Goal: Navigation & Orientation: Find specific page/section

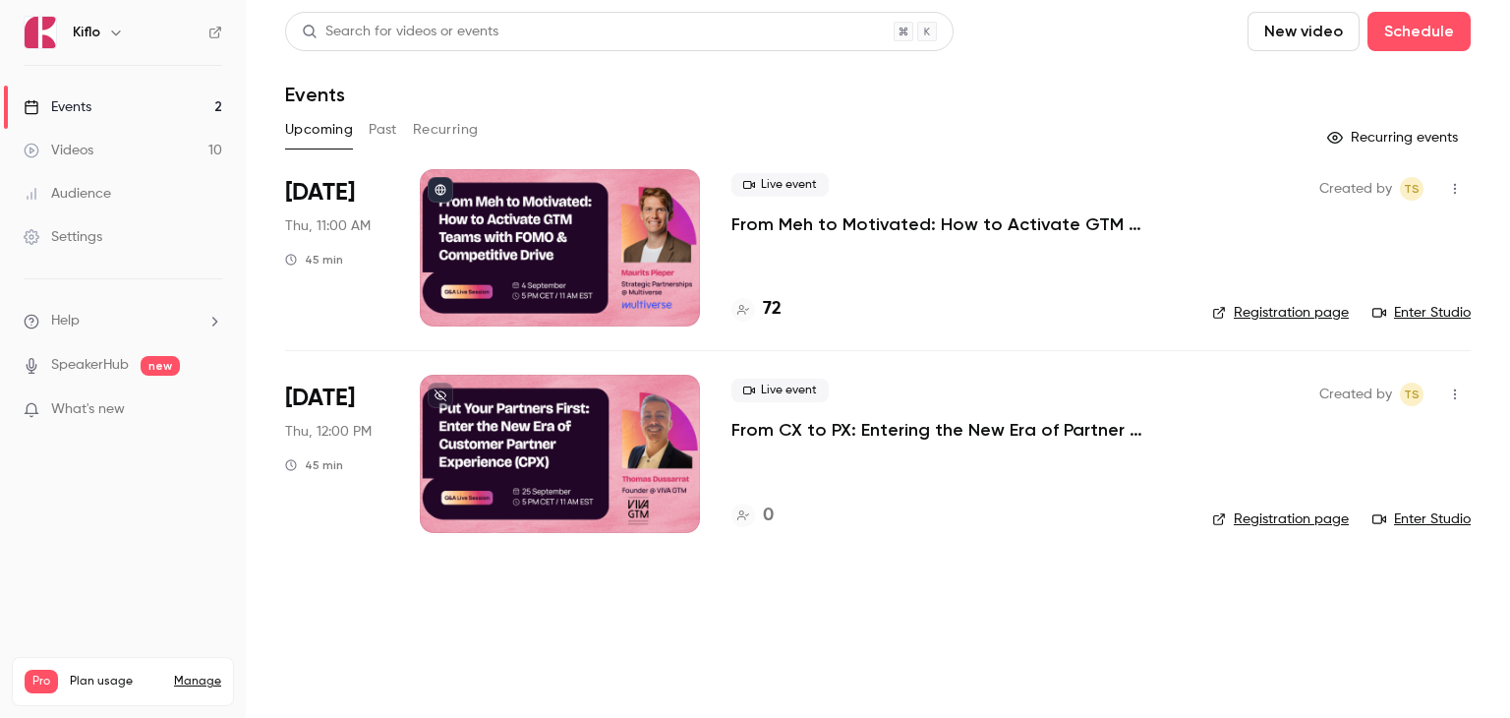
click at [768, 223] on p "From Meh to Motivated: How to Activate GTM Teams with FOMO & Competitive Drive" at bounding box center [955, 224] width 449 height 24
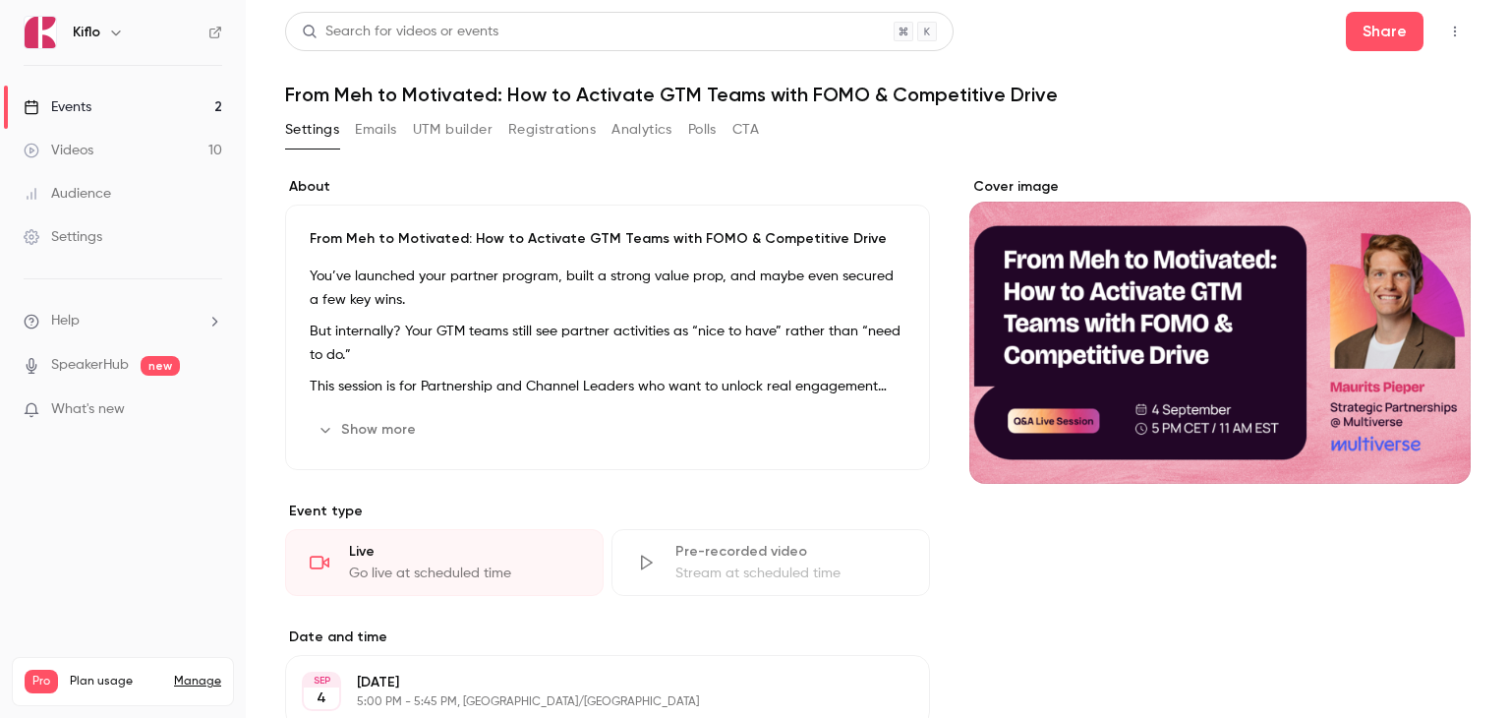
click at [545, 136] on button "Registrations" at bounding box center [552, 129] width 88 height 31
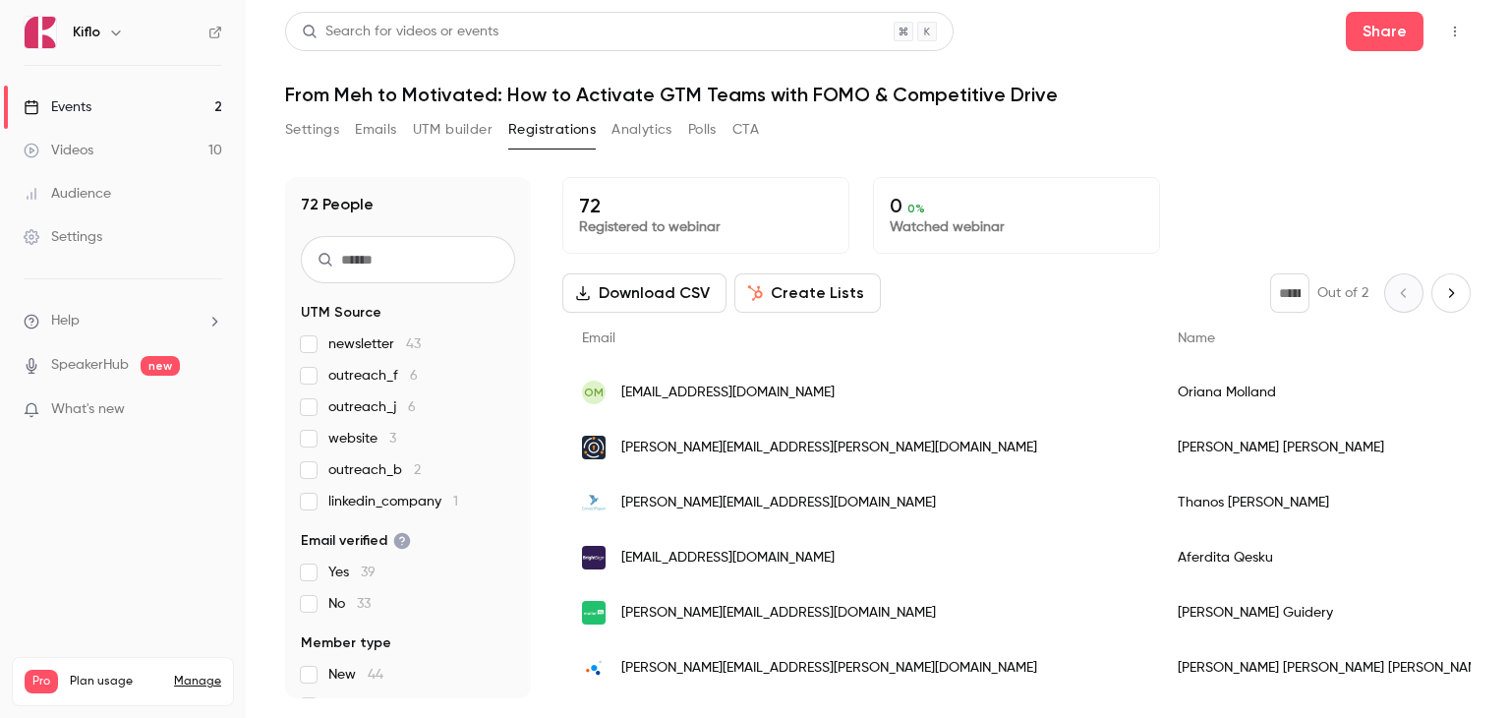
click at [322, 131] on button "Settings" at bounding box center [312, 129] width 54 height 31
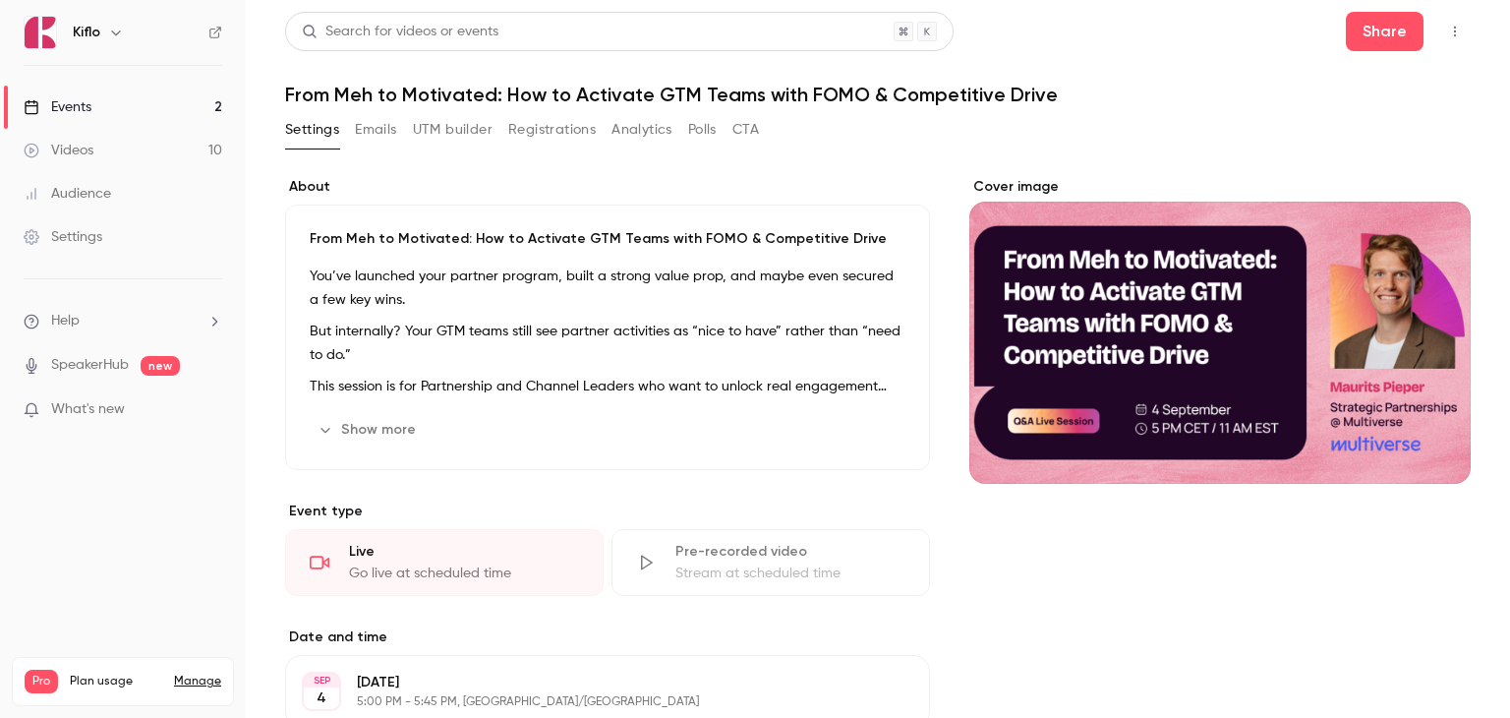
click at [177, 103] on link "Events 2" at bounding box center [123, 107] width 246 height 43
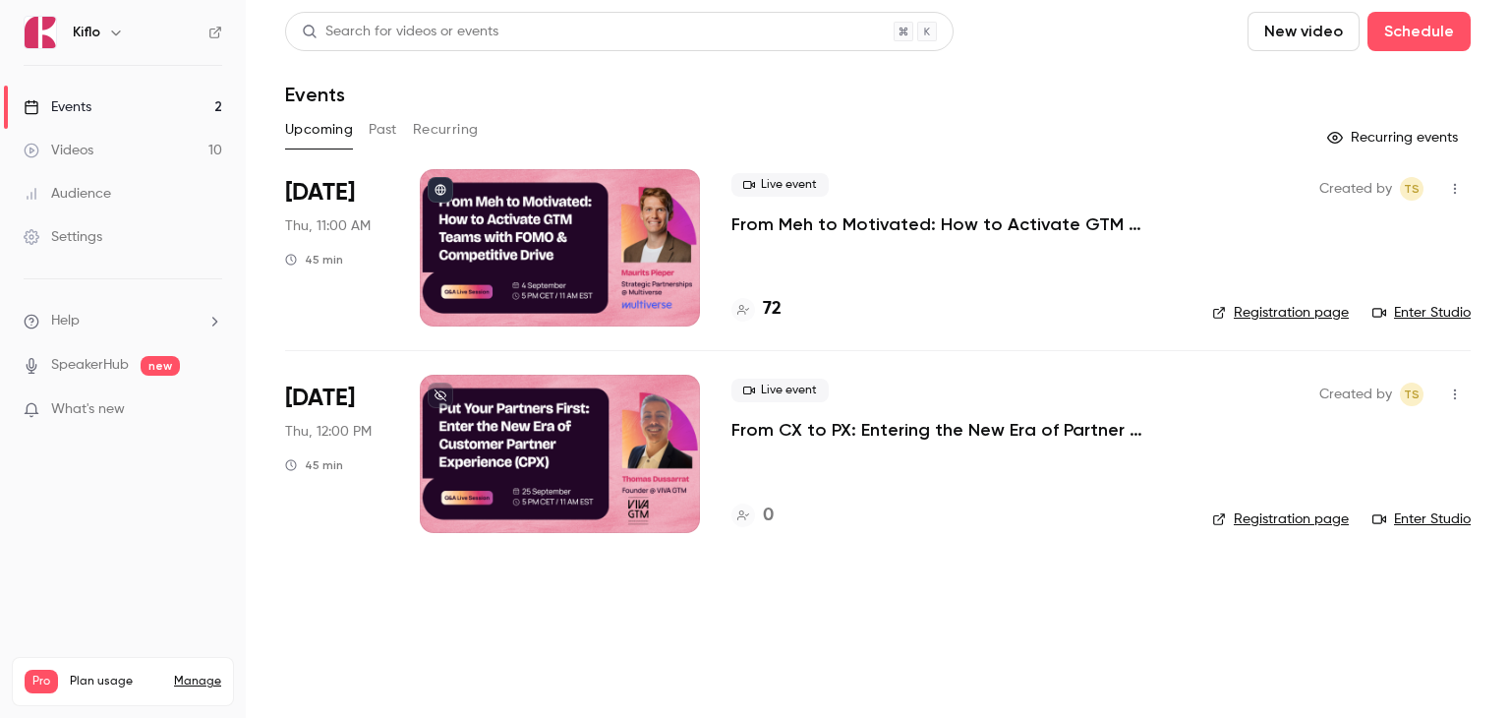
click at [1412, 316] on link "Enter Studio" at bounding box center [1422, 313] width 98 height 20
